Goal: Navigation & Orientation: Find specific page/section

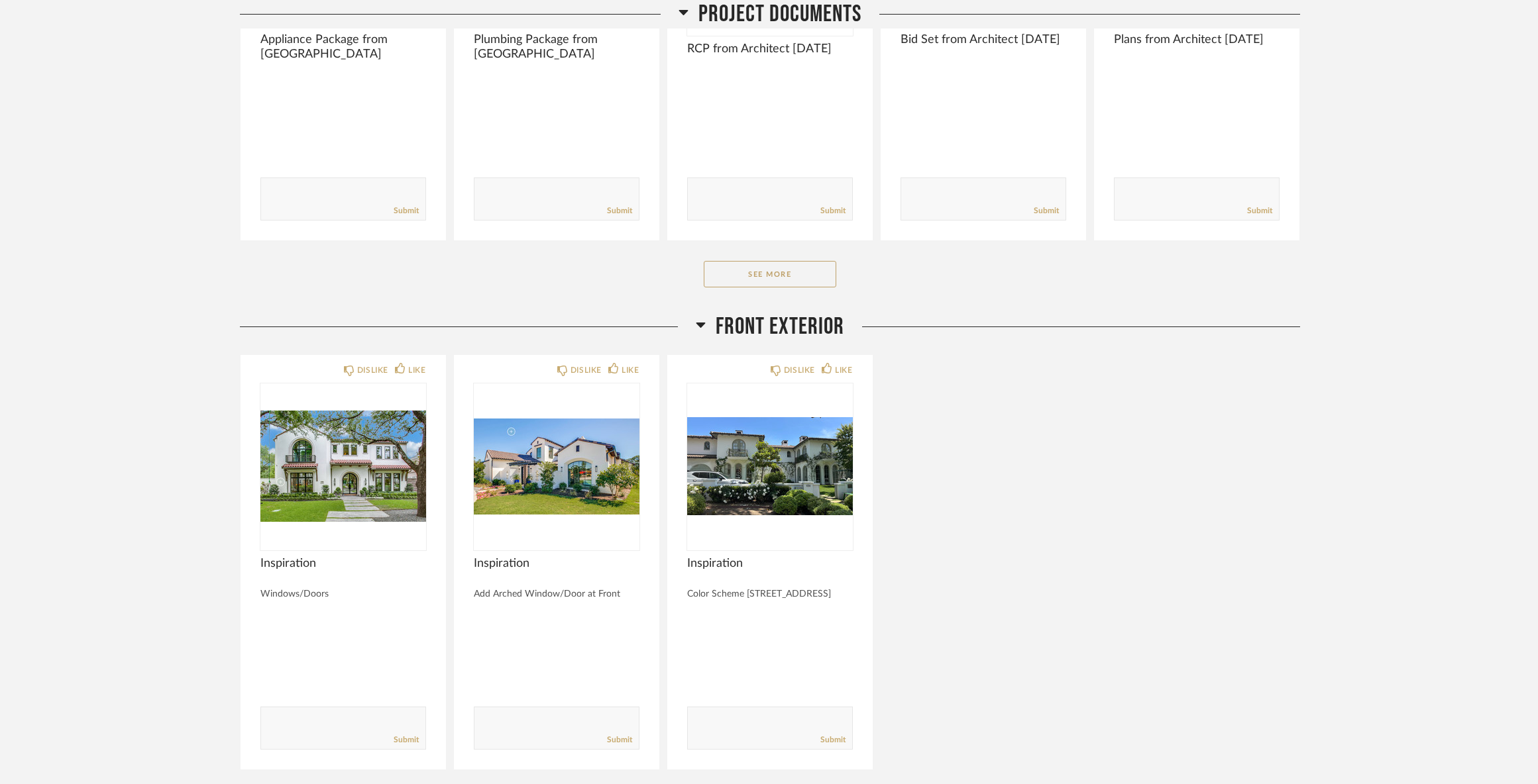
scroll to position [398, 0]
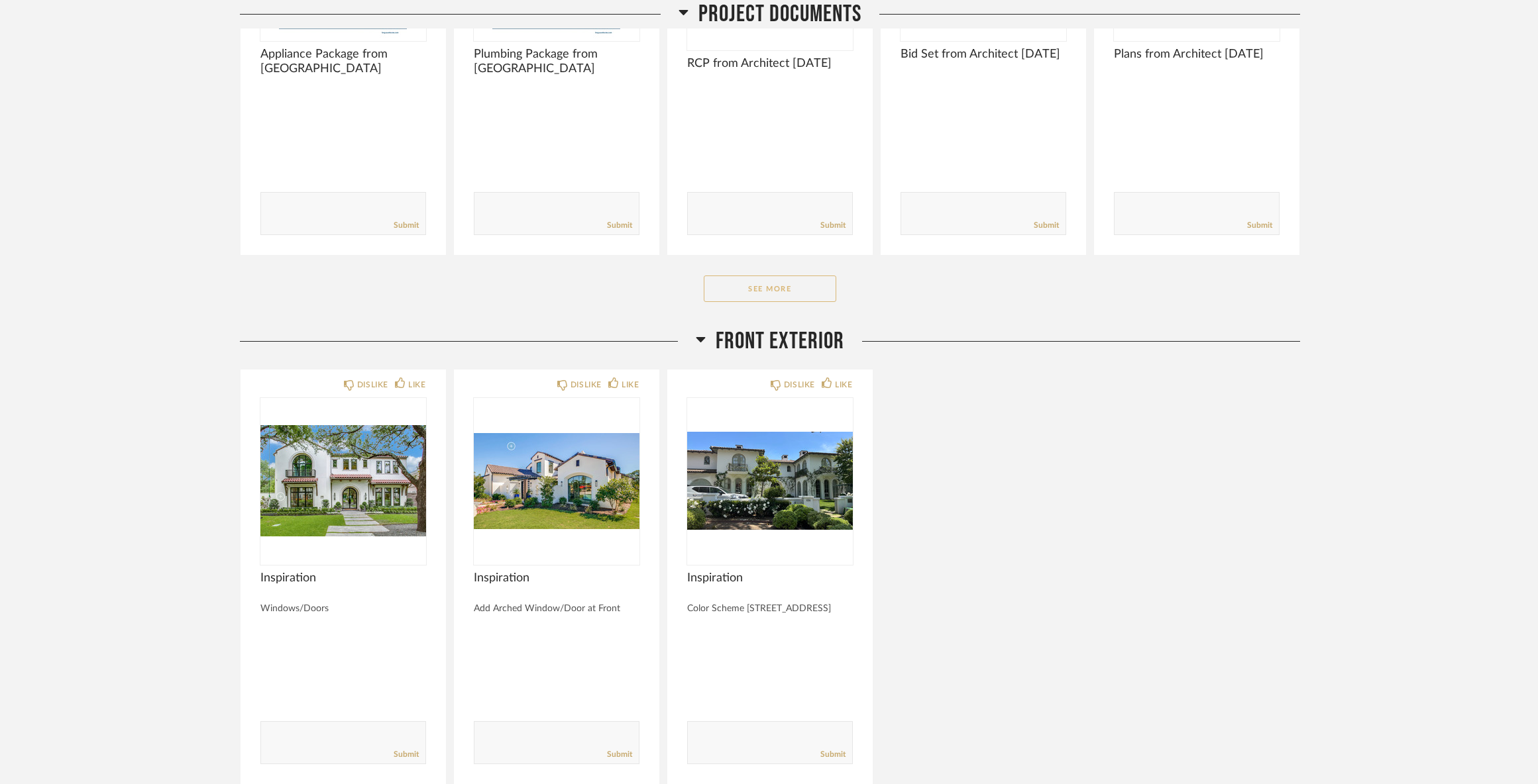
click at [801, 289] on button "See More" at bounding box center [770, 289] width 132 height 27
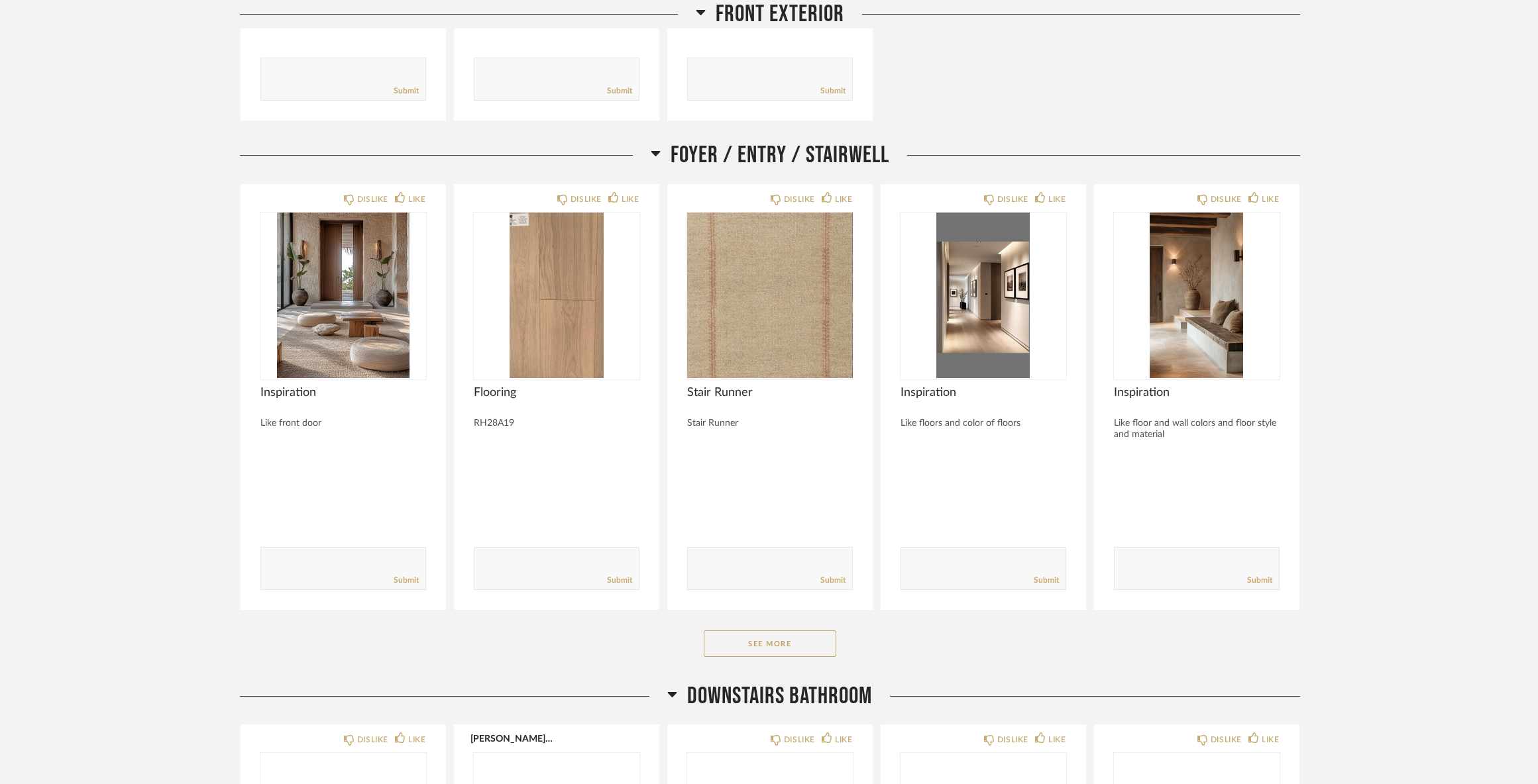
scroll to position [1524, 0]
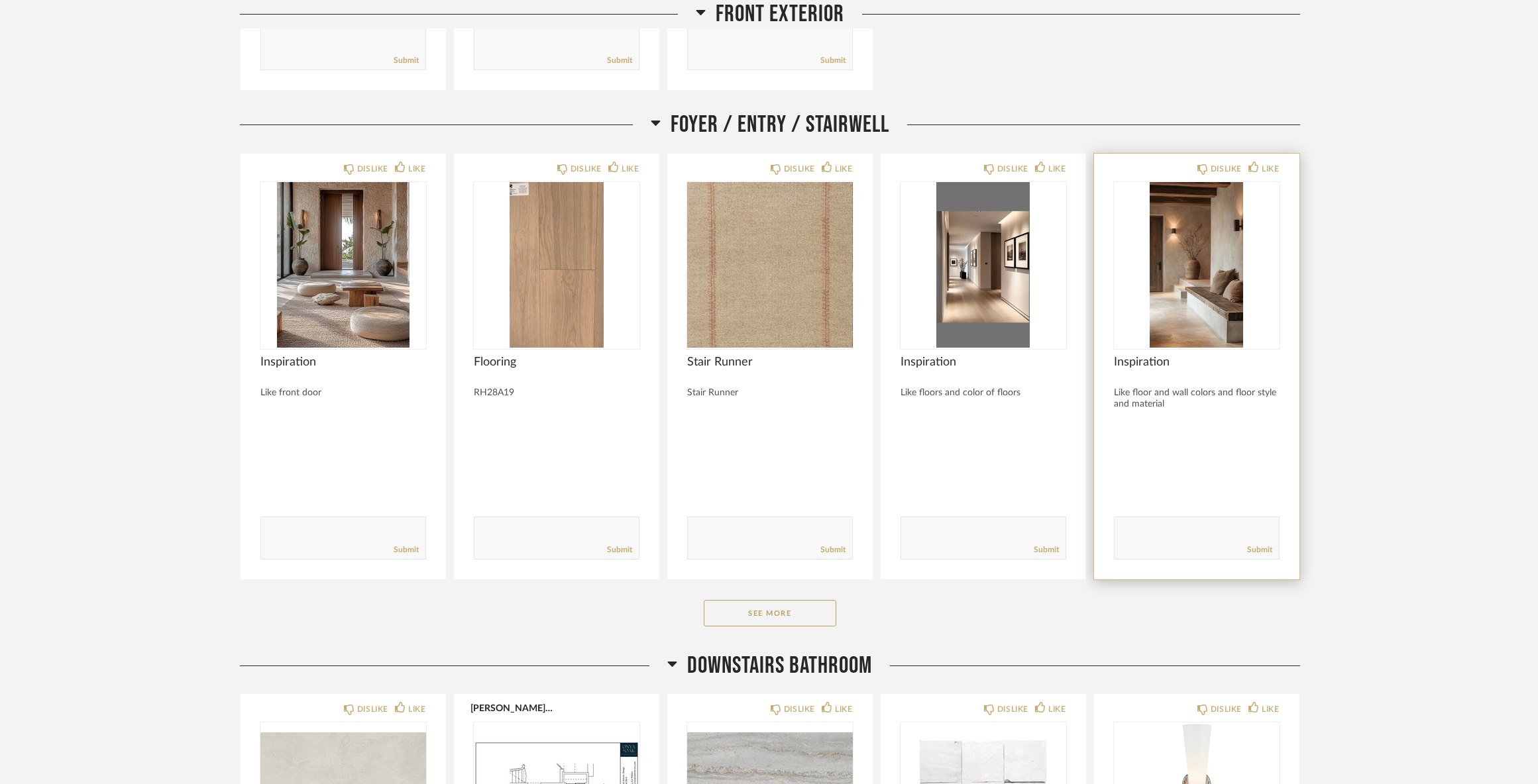
drag, startPoint x: 824, startPoint y: 629, endPoint x: 1205, endPoint y: 519, distance: 396.6
click at [825, 626] on button "See More" at bounding box center [770, 613] width 132 height 27
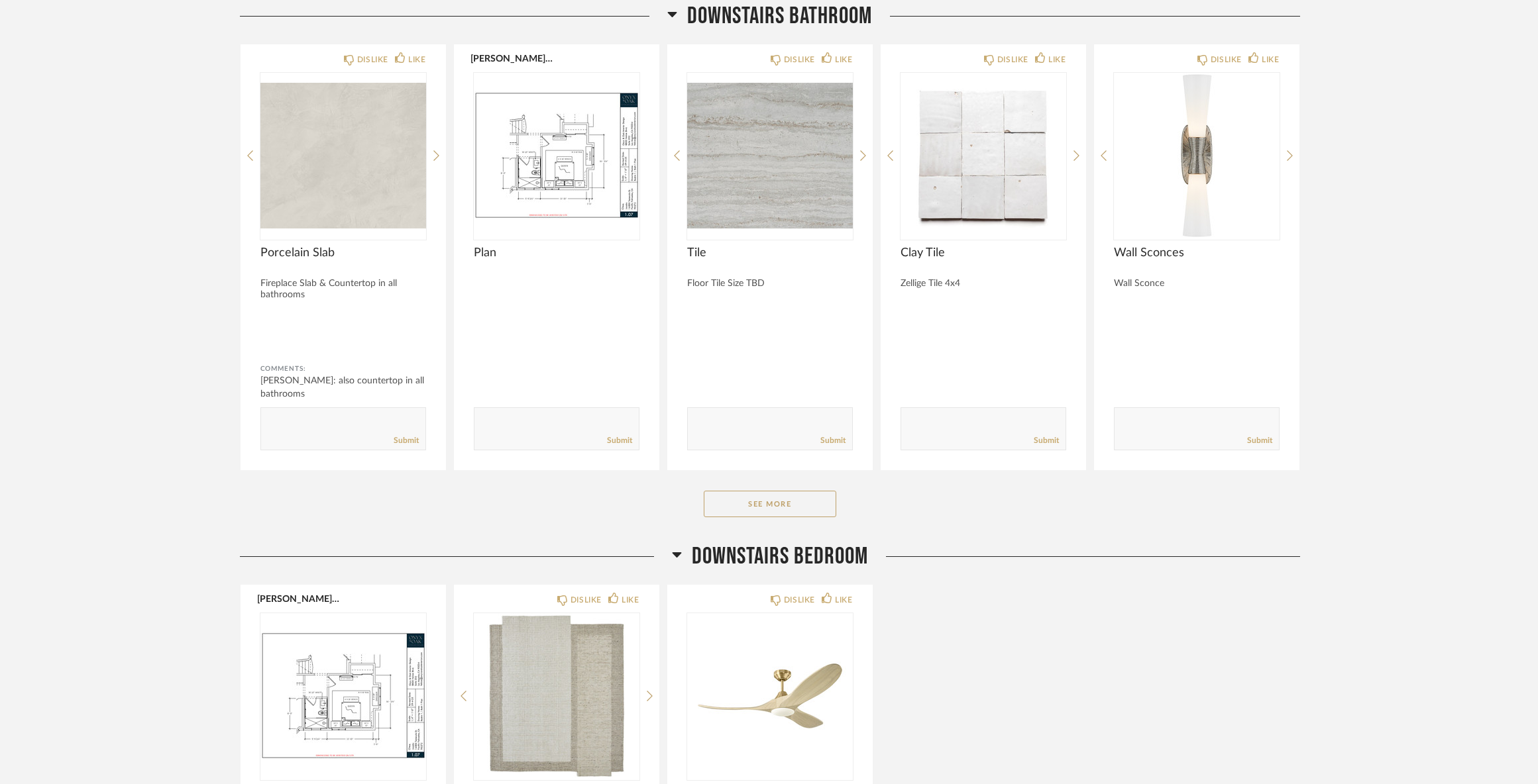
scroll to position [3047, 0]
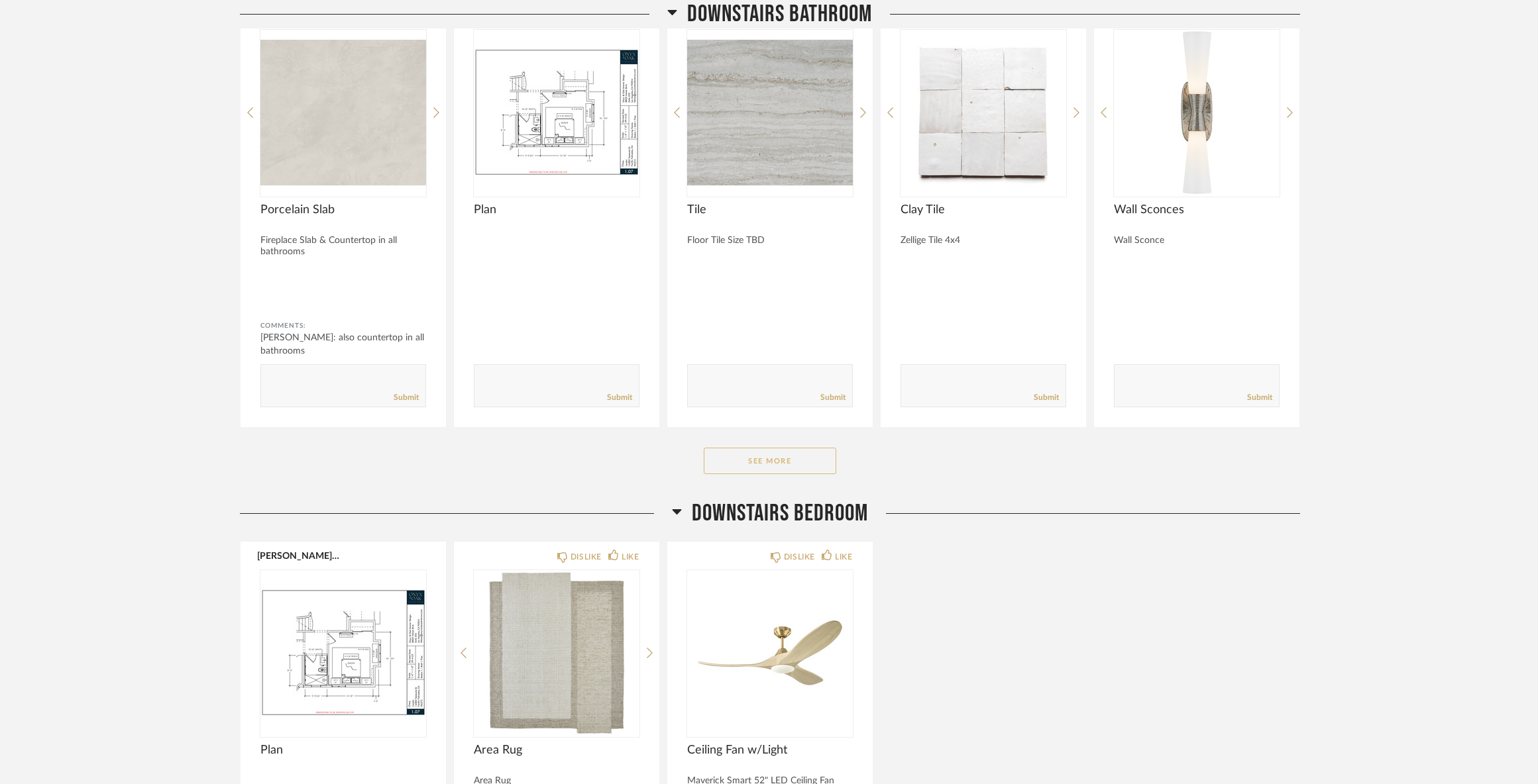
click at [796, 473] on button "See More" at bounding box center [770, 461] width 132 height 27
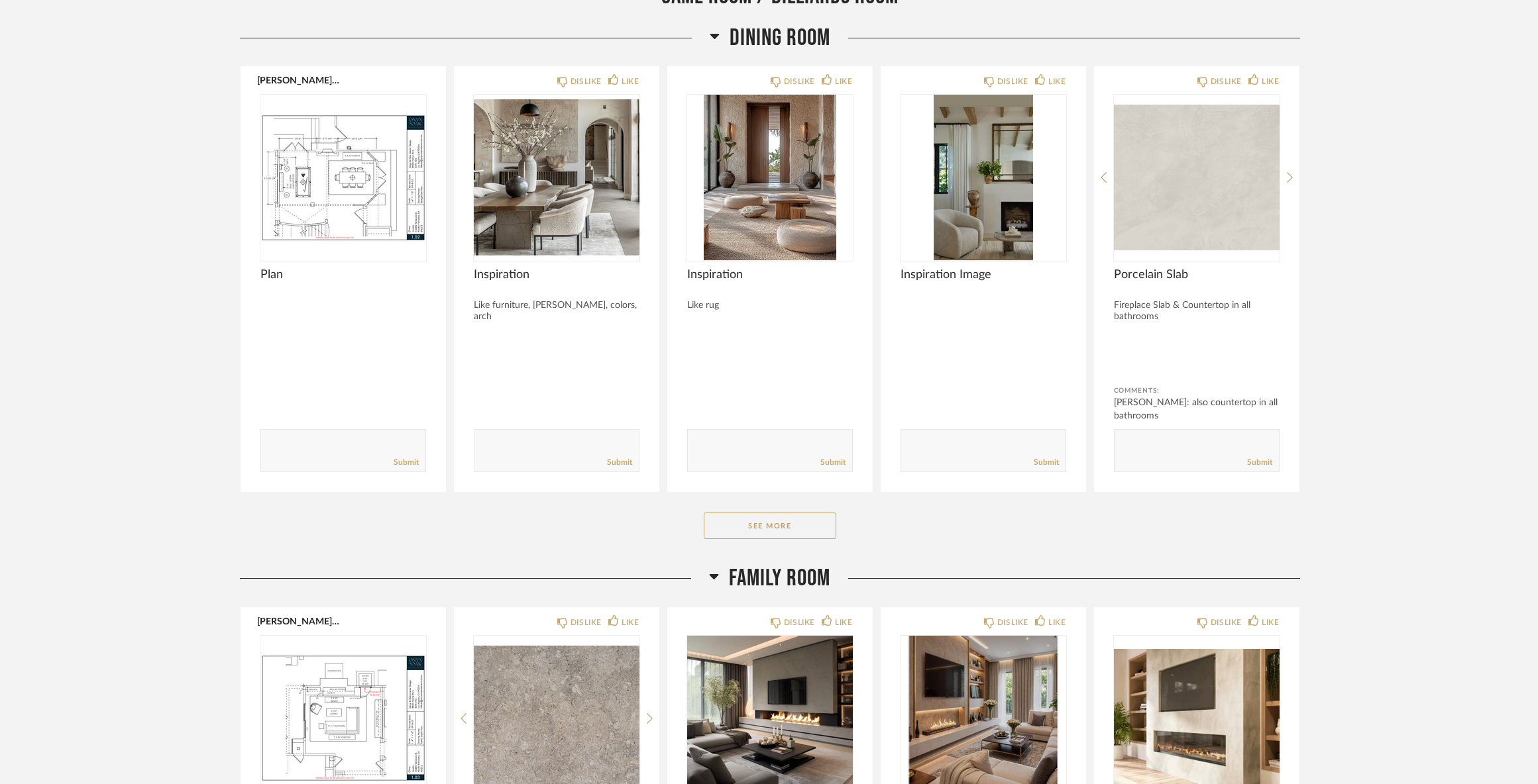
scroll to position [4969, 0]
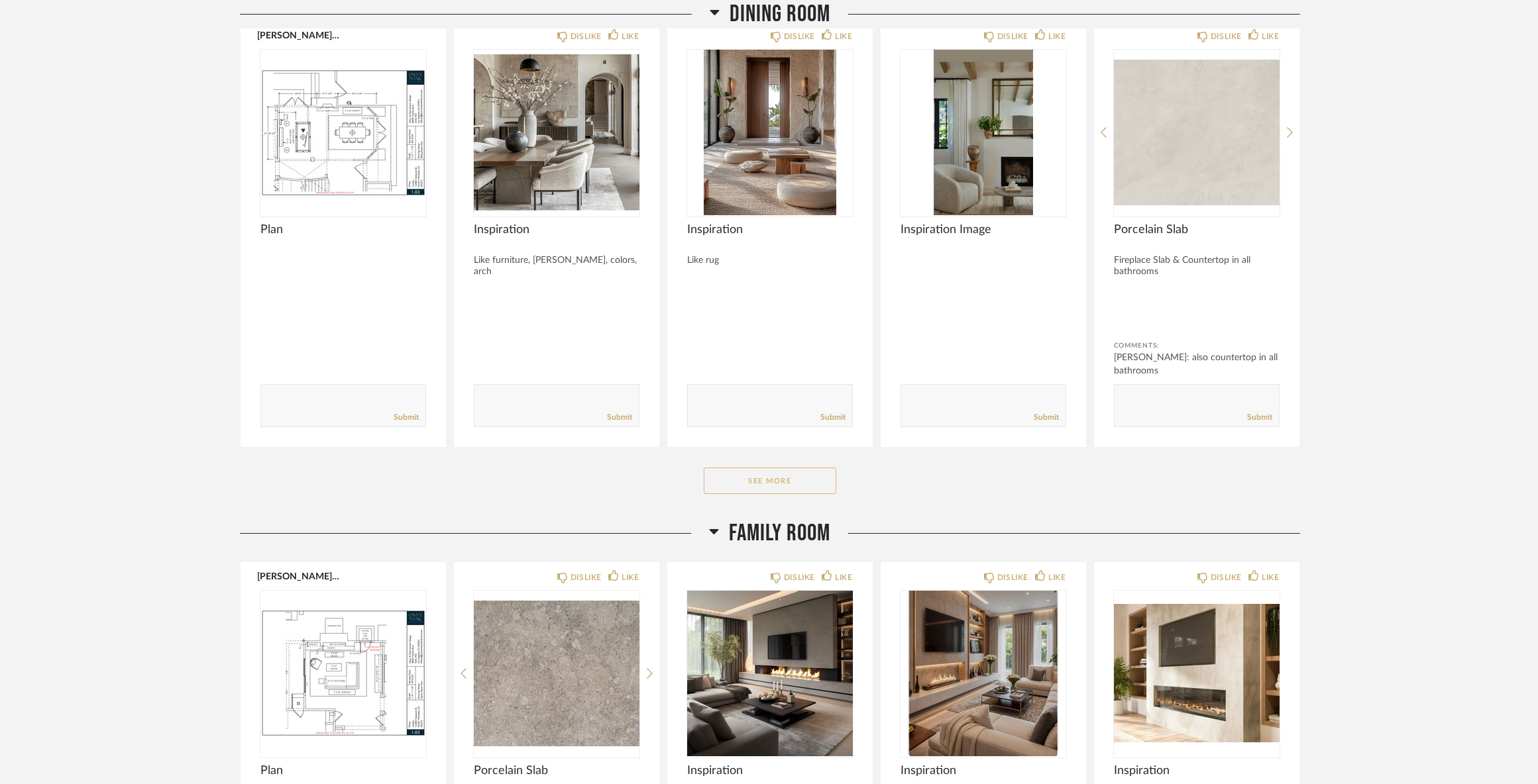
click at [805, 491] on button "See More" at bounding box center [770, 481] width 132 height 27
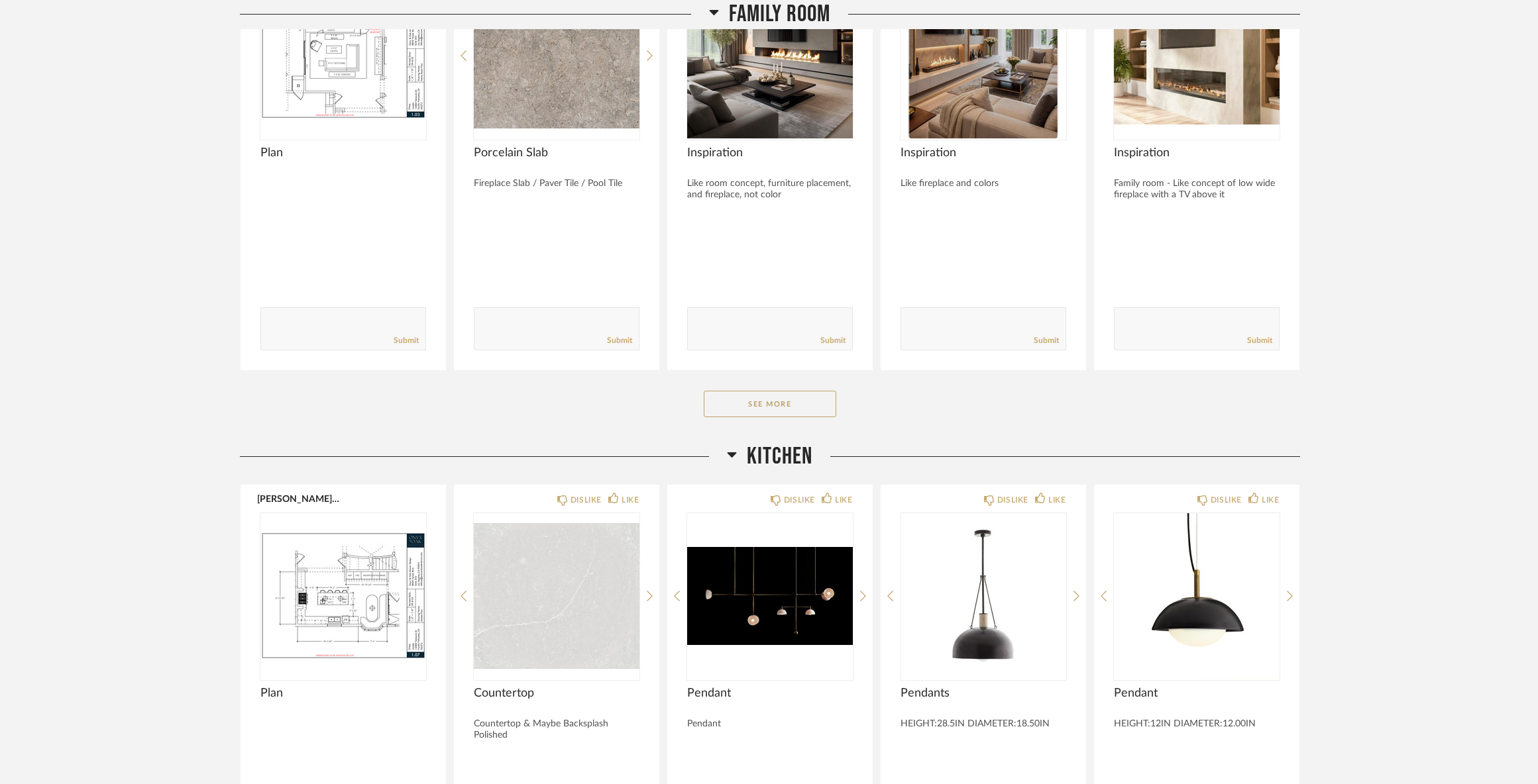
scroll to position [6028, 0]
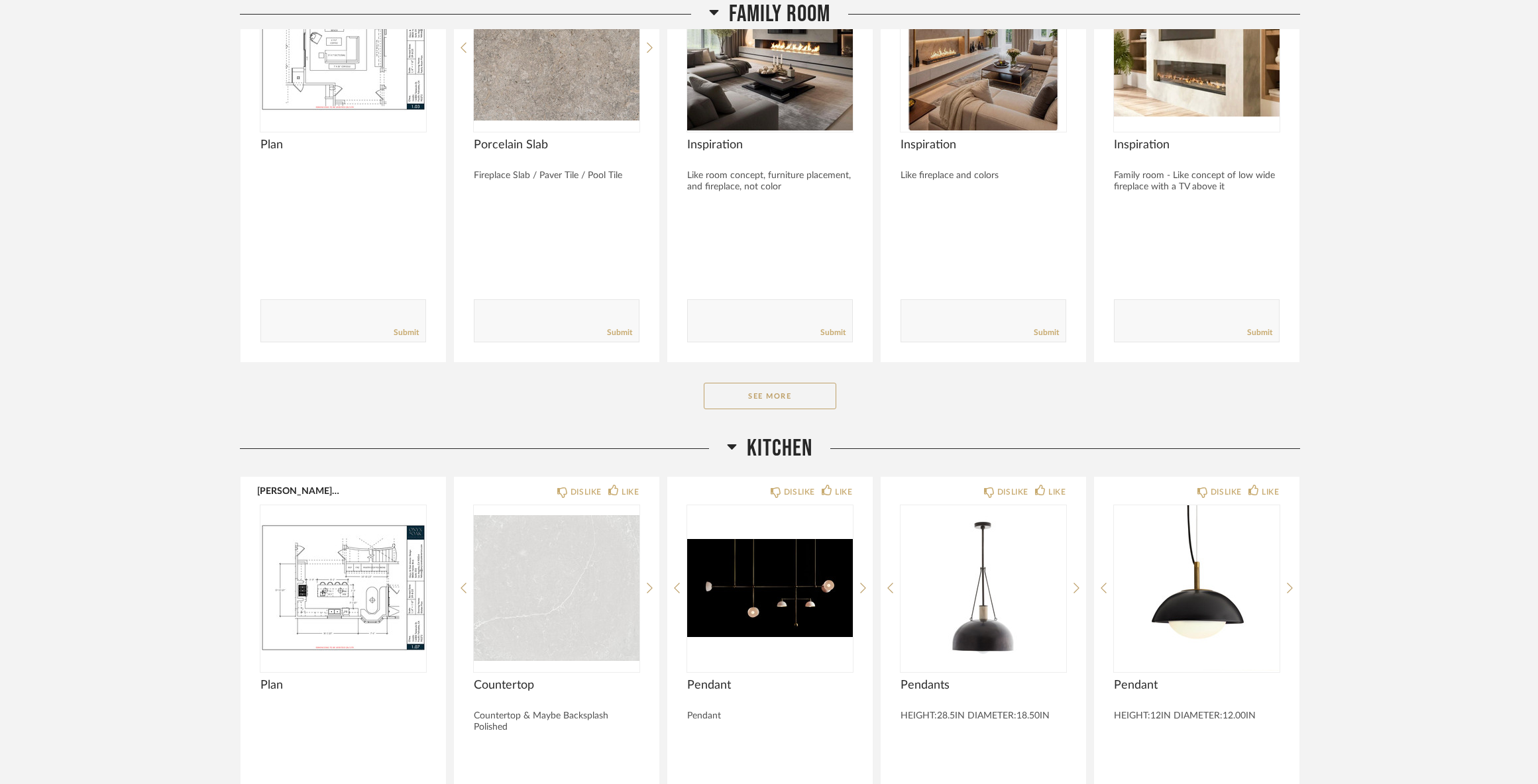
click at [787, 410] on button "See More" at bounding box center [770, 396] width 132 height 27
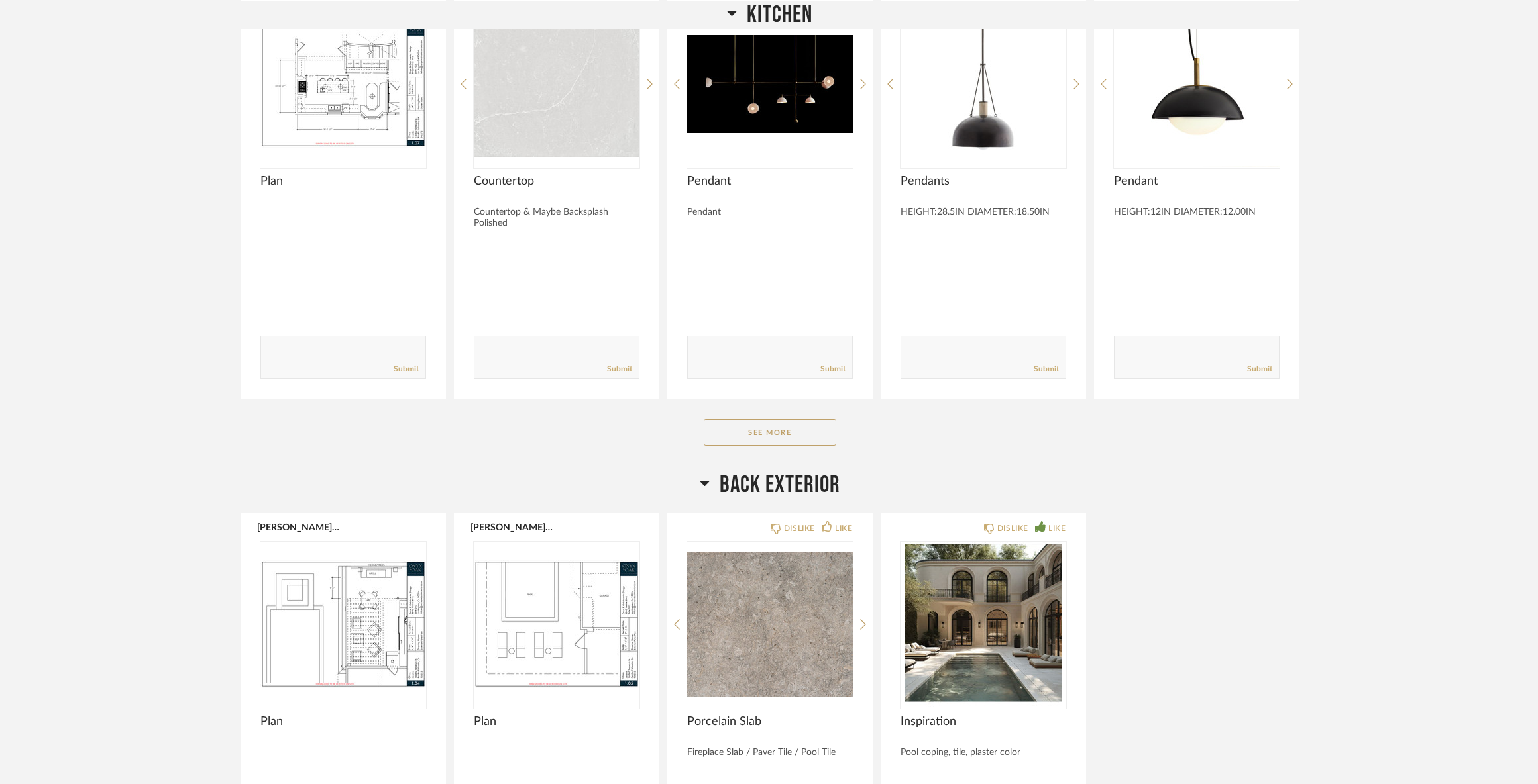
scroll to position [6956, 0]
drag, startPoint x: 810, startPoint y: 440, endPoint x: 822, endPoint y: 438, distance: 12.2
click at [817, 438] on button "See More" at bounding box center [770, 432] width 132 height 27
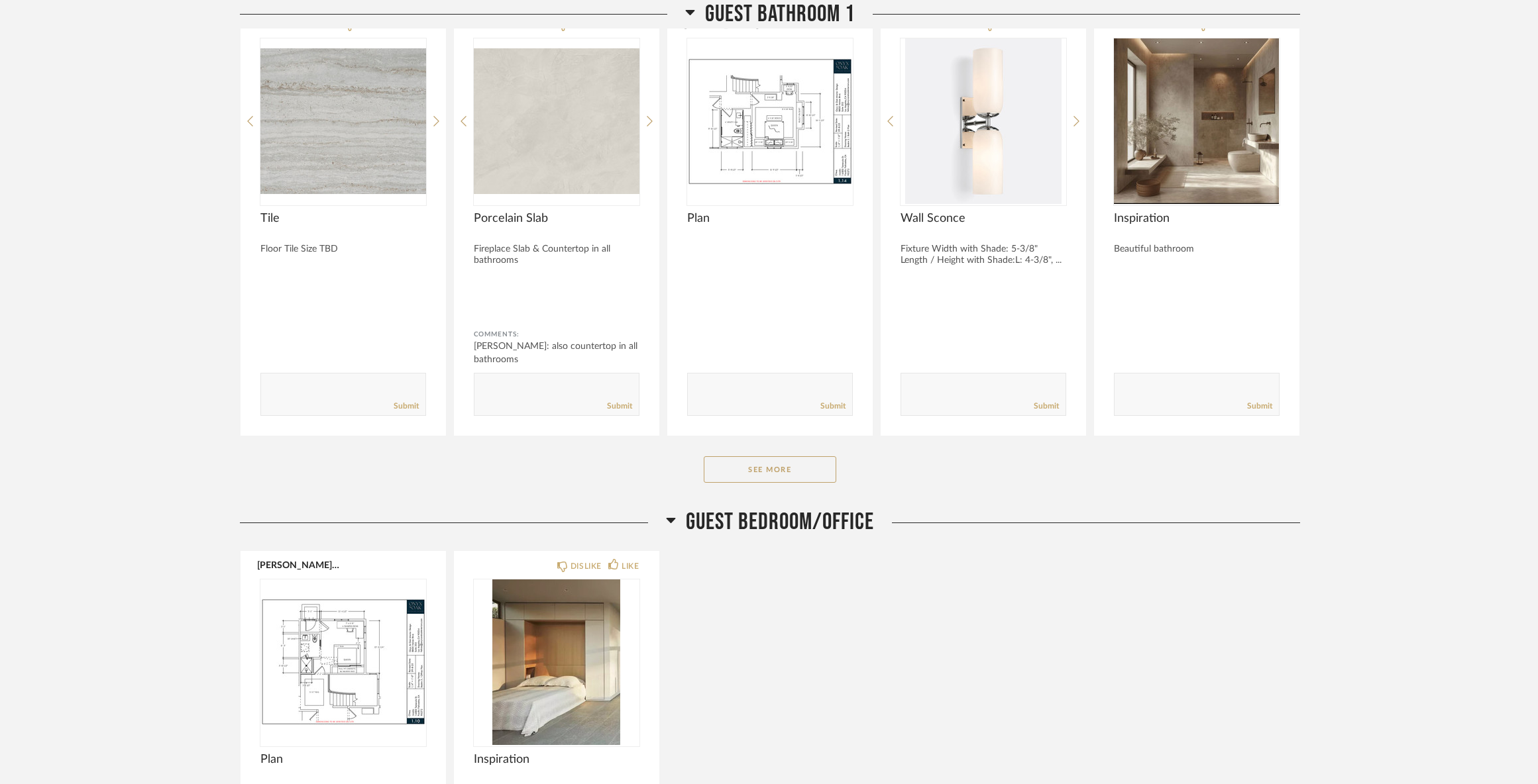
scroll to position [9738, 0]
click at [809, 482] on button "See More" at bounding box center [770, 468] width 132 height 27
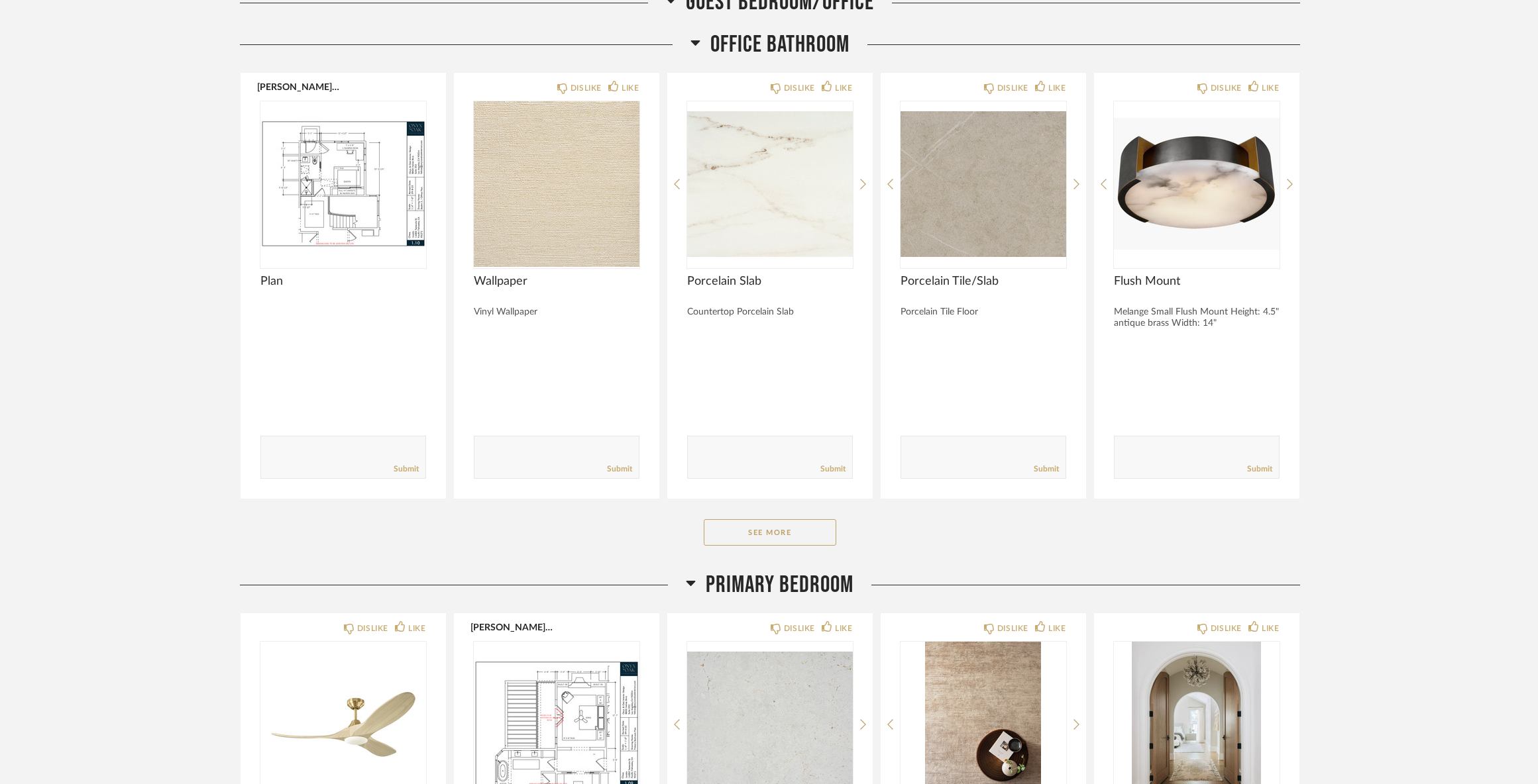
scroll to position [11195, 0]
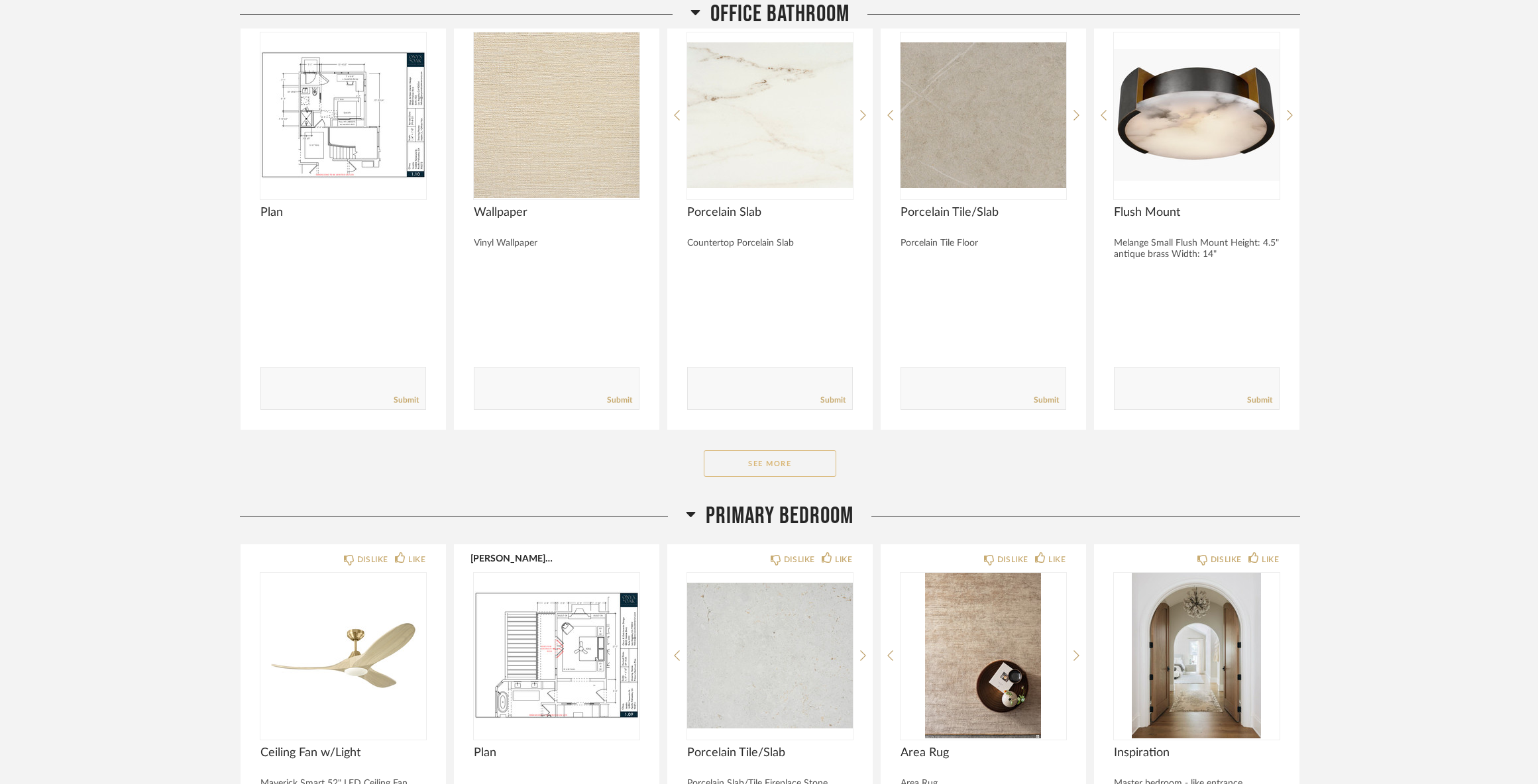
click at [768, 477] on button "See More" at bounding box center [770, 464] width 132 height 27
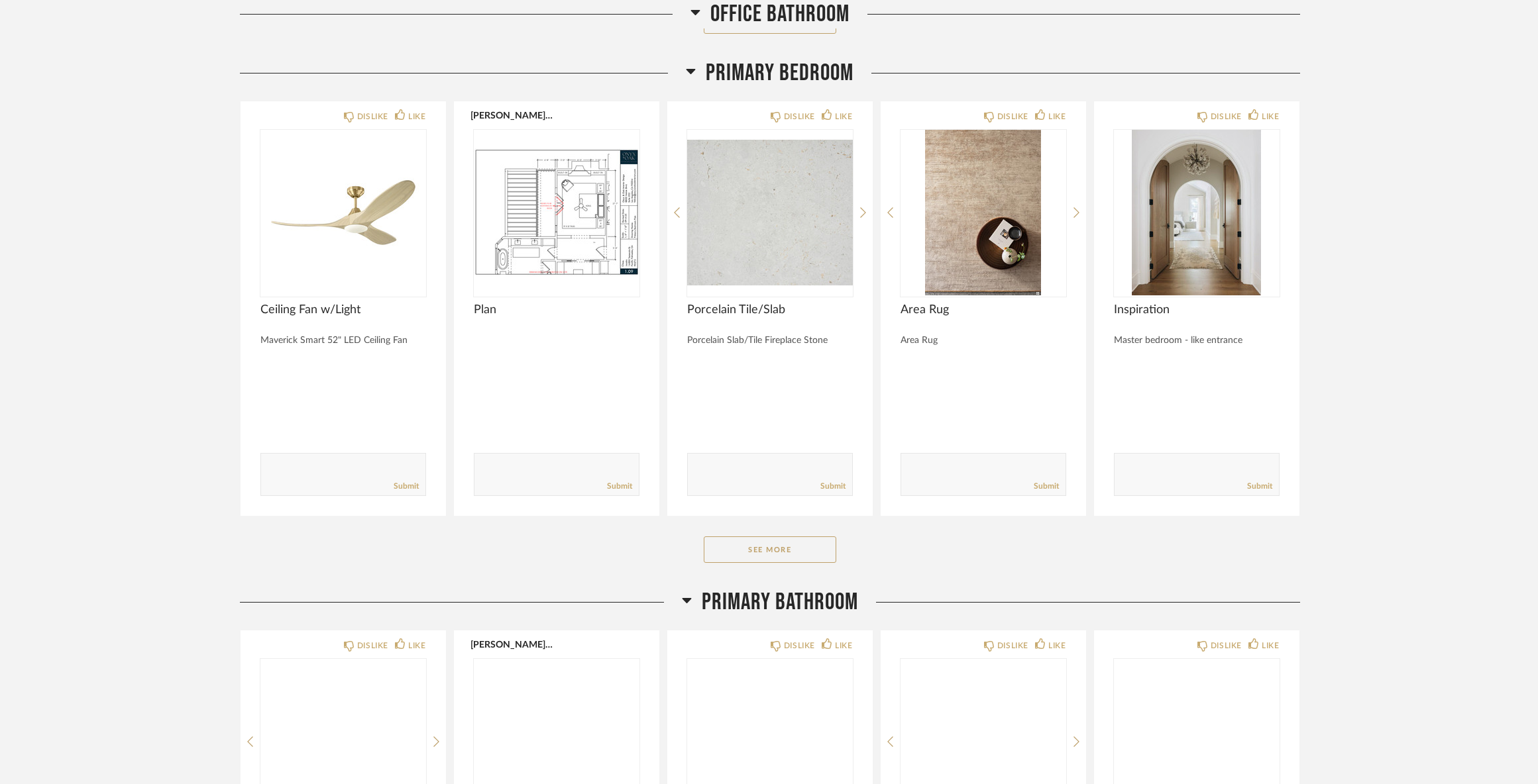
scroll to position [12123, 0]
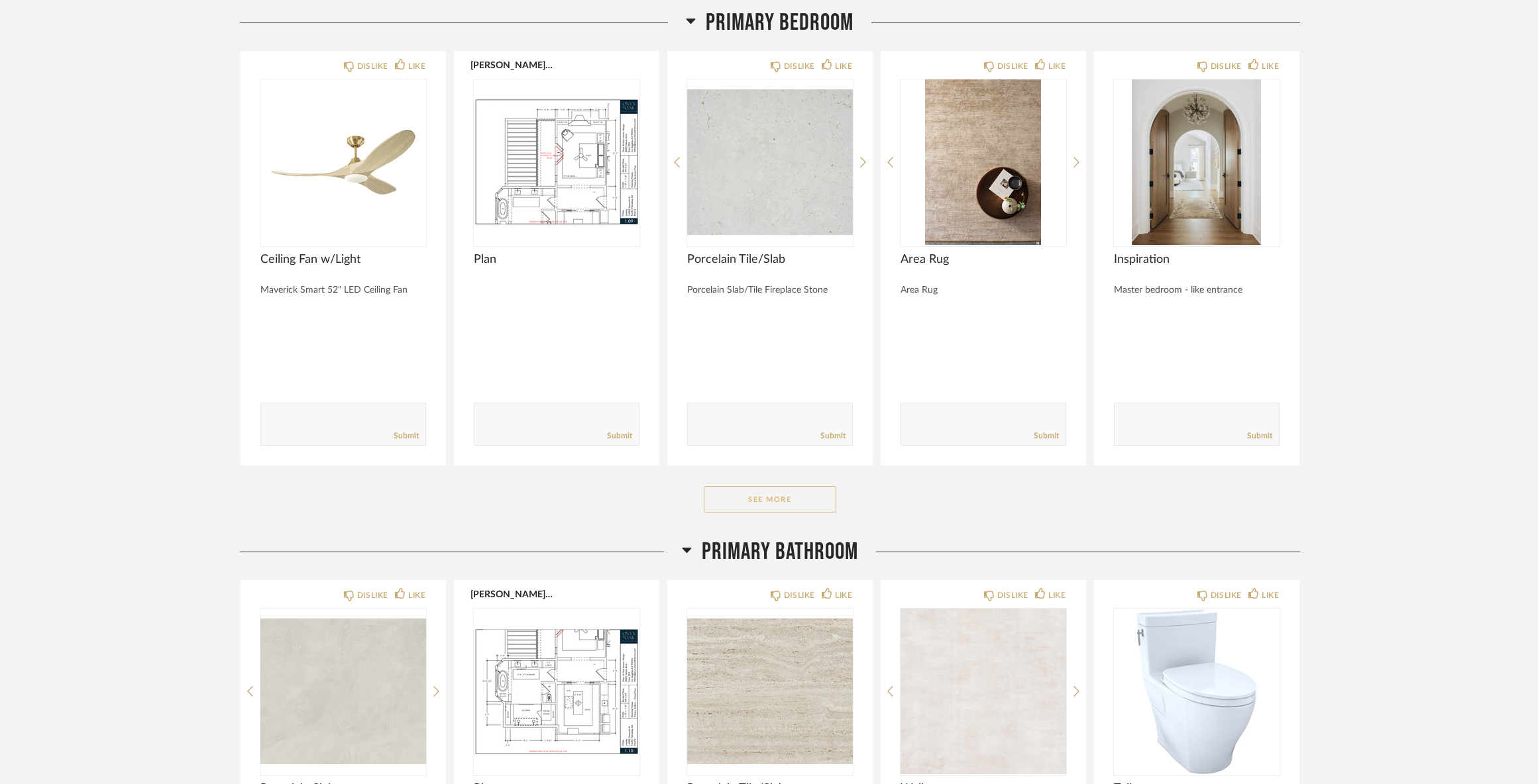
click at [820, 512] on button "See More" at bounding box center [770, 500] width 132 height 27
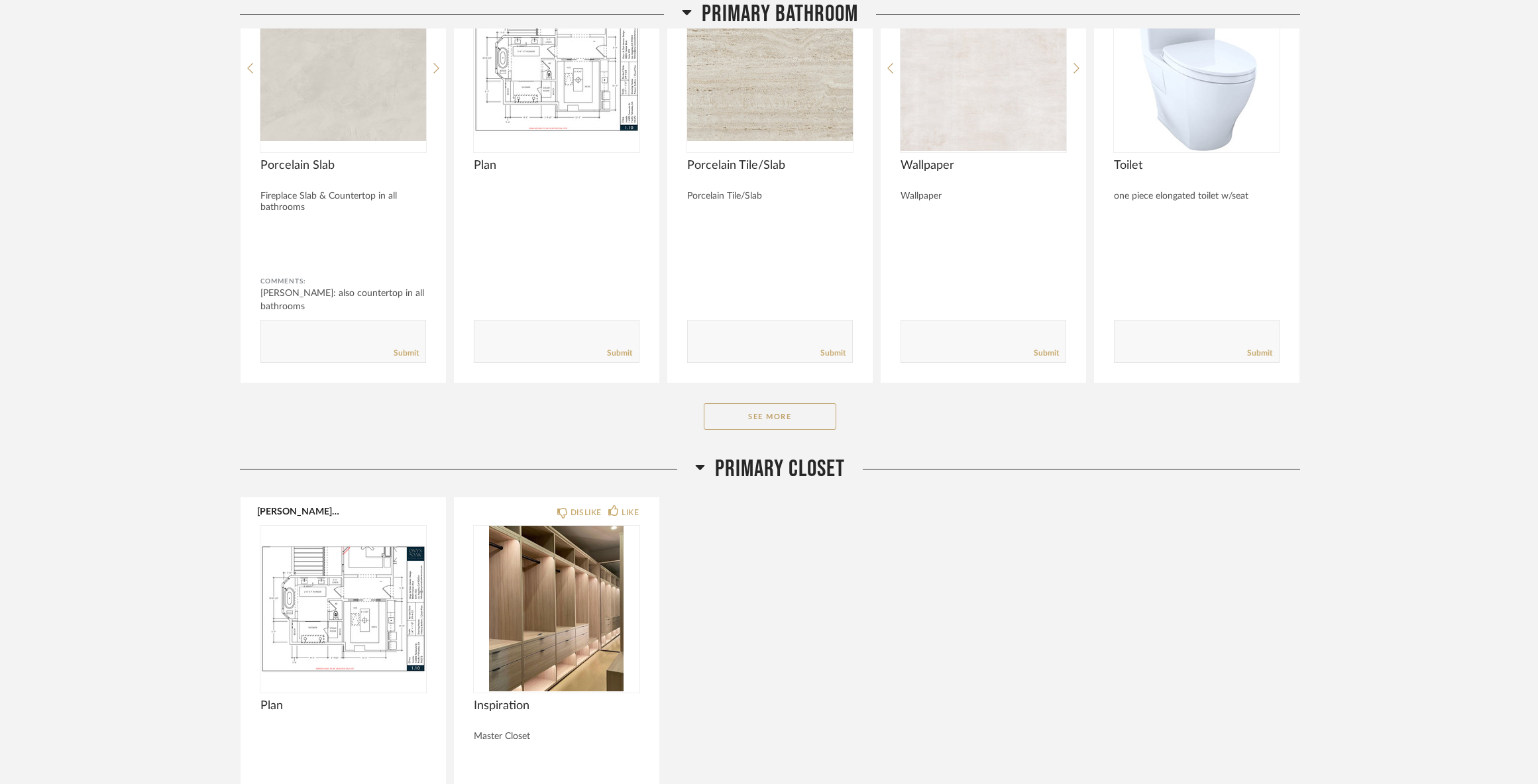
scroll to position [13182, 0]
drag, startPoint x: 811, startPoint y: 434, endPoint x: 1302, endPoint y: 463, distance: 491.9
click at [813, 427] on button "See More" at bounding box center [770, 414] width 132 height 27
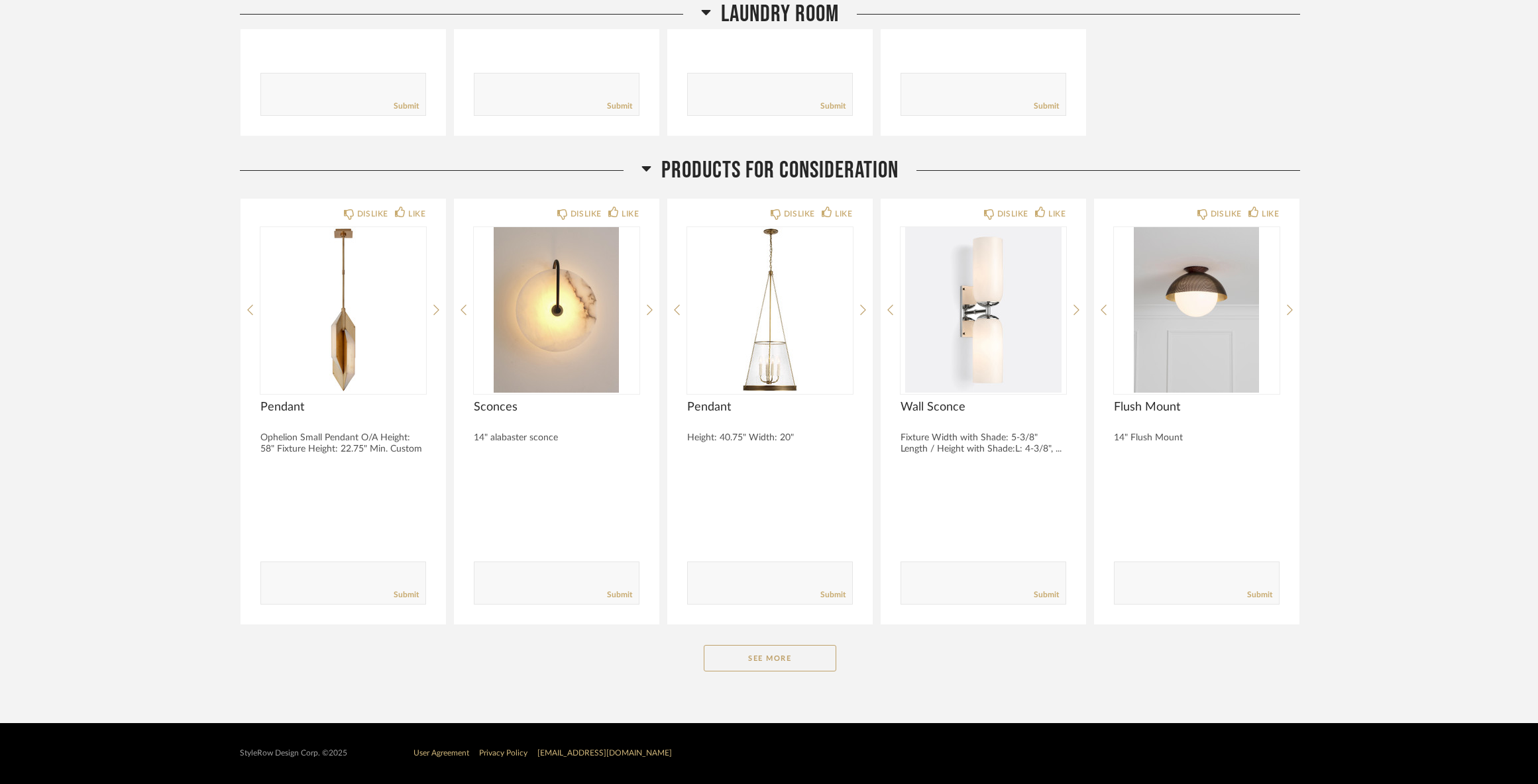
scroll to position [16170, 0]
click at [789, 655] on button "See More" at bounding box center [770, 659] width 132 height 27
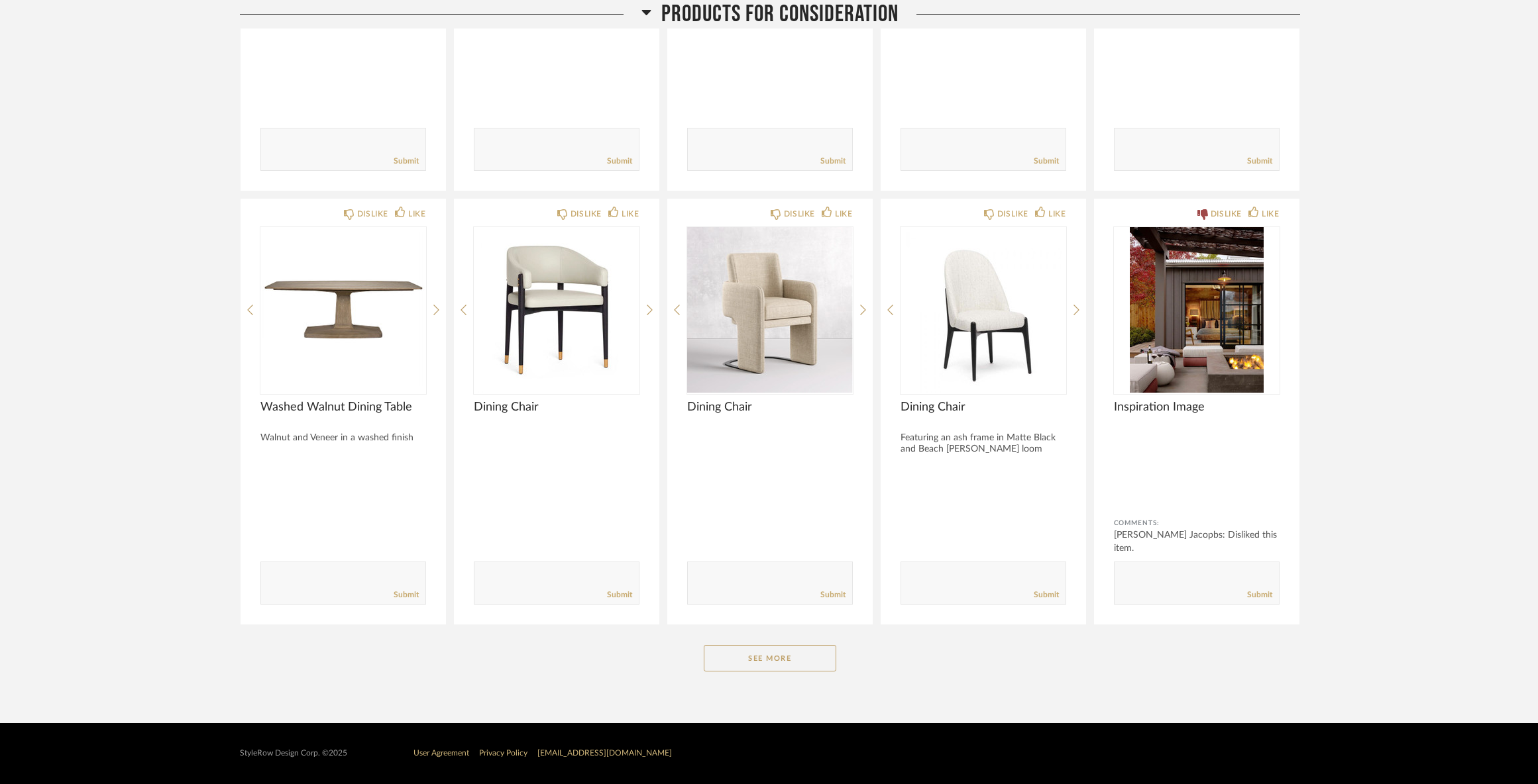
scroll to position [17906, 0]
click at [805, 661] on button "See More" at bounding box center [770, 659] width 132 height 27
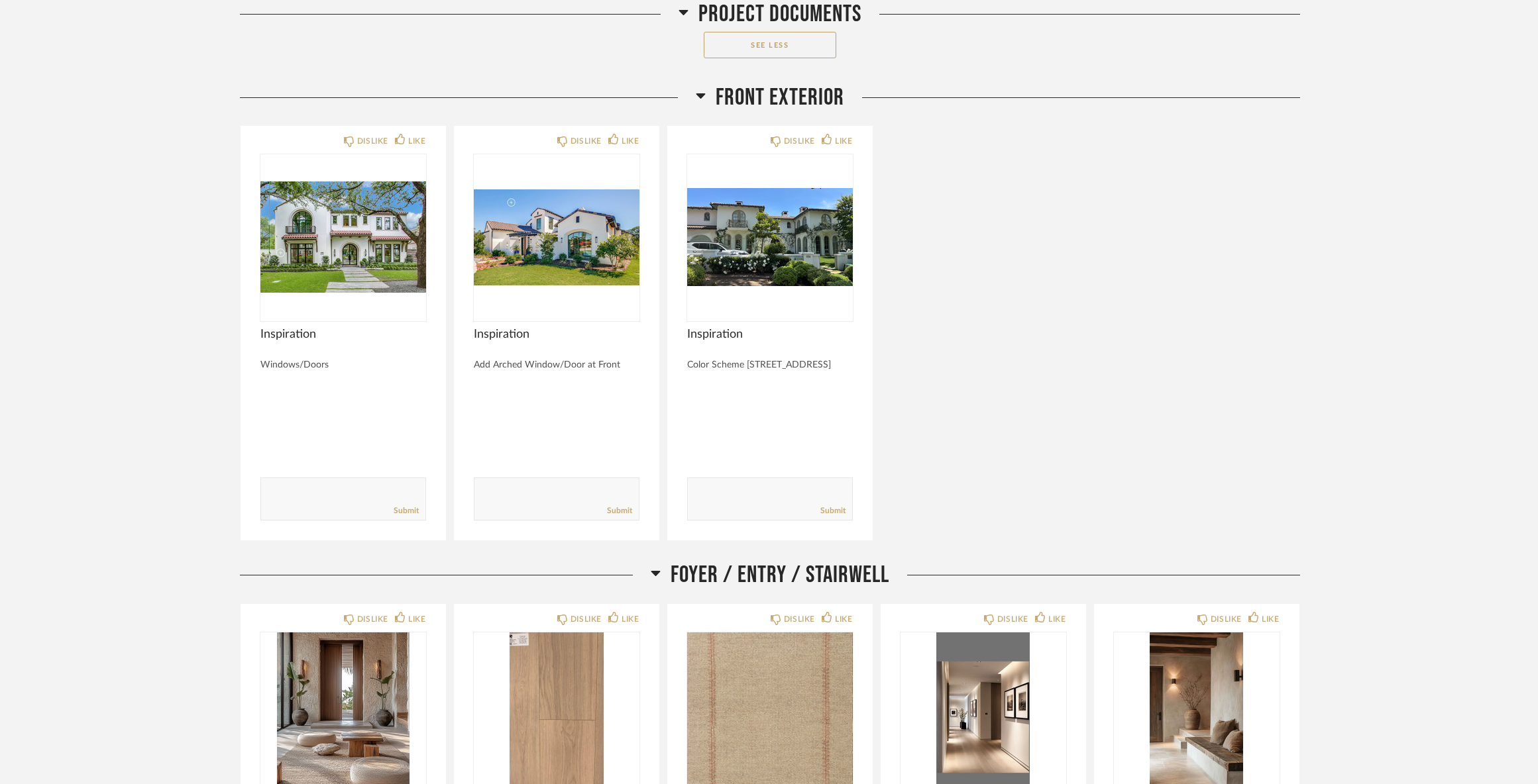
scroll to position [0, 0]
